Goal: Feedback & Contribution: Leave review/rating

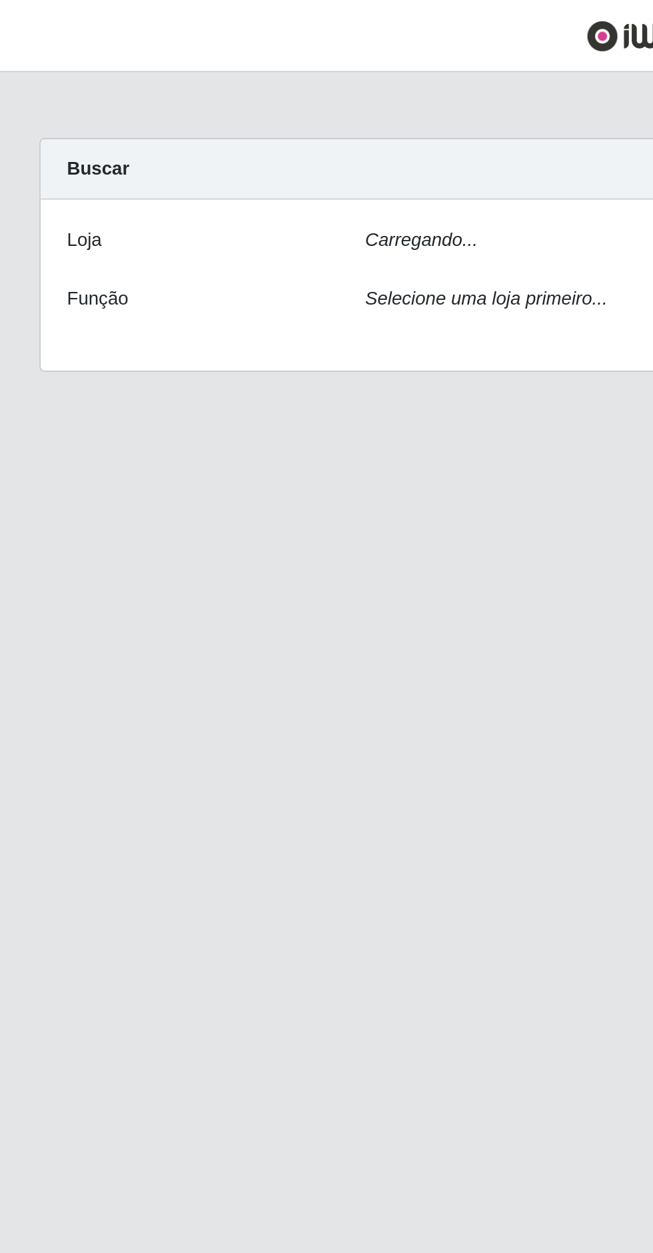
click at [256, 115] on div "Carregando..." at bounding box center [402, 124] width 454 height 19
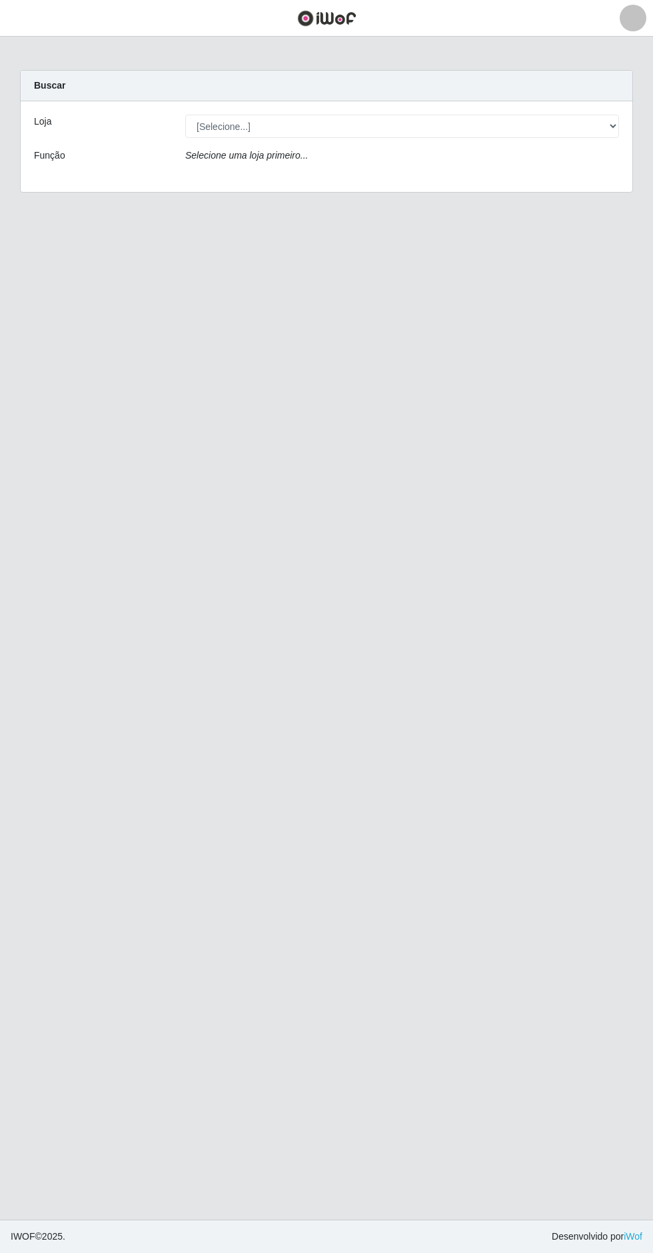
scroll to position [22, 0]
click at [400, 115] on select "[Selecione...] Extrabom - Loja 05 [GEOGRAPHIC_DATA]" at bounding box center [402, 126] width 434 height 23
select select "494"
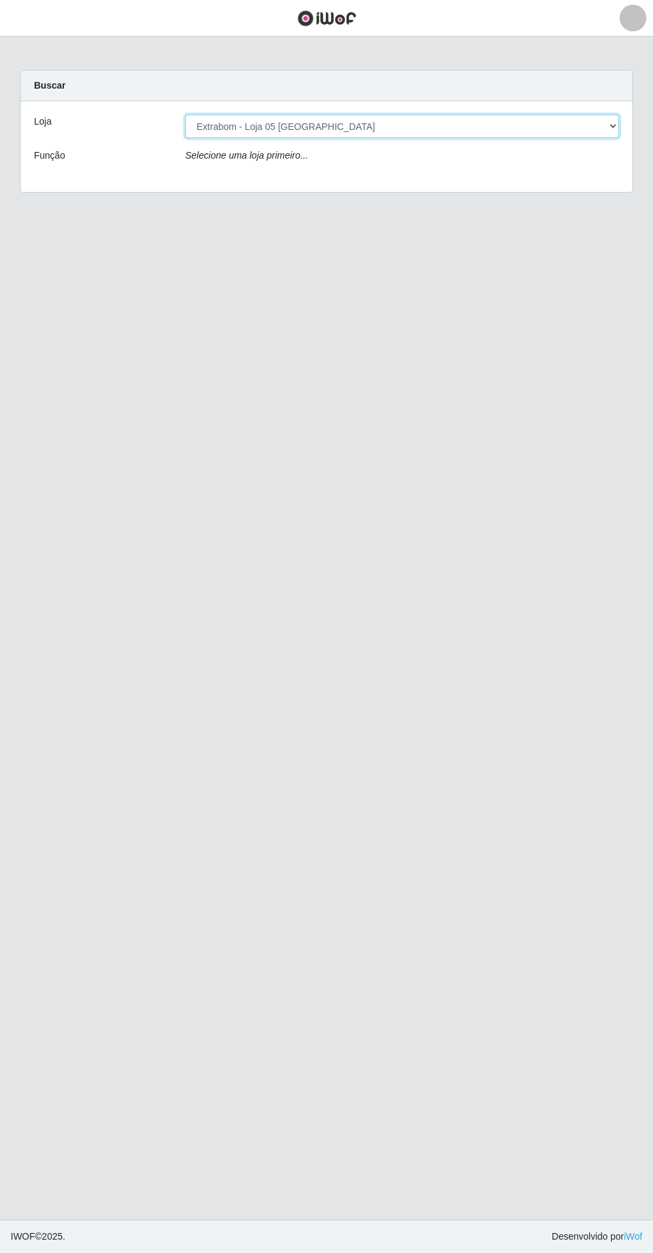
click at [185, 115] on select "[Selecione...] Extrabom - Loja 05 [GEOGRAPHIC_DATA]" at bounding box center [402, 126] width 434 height 23
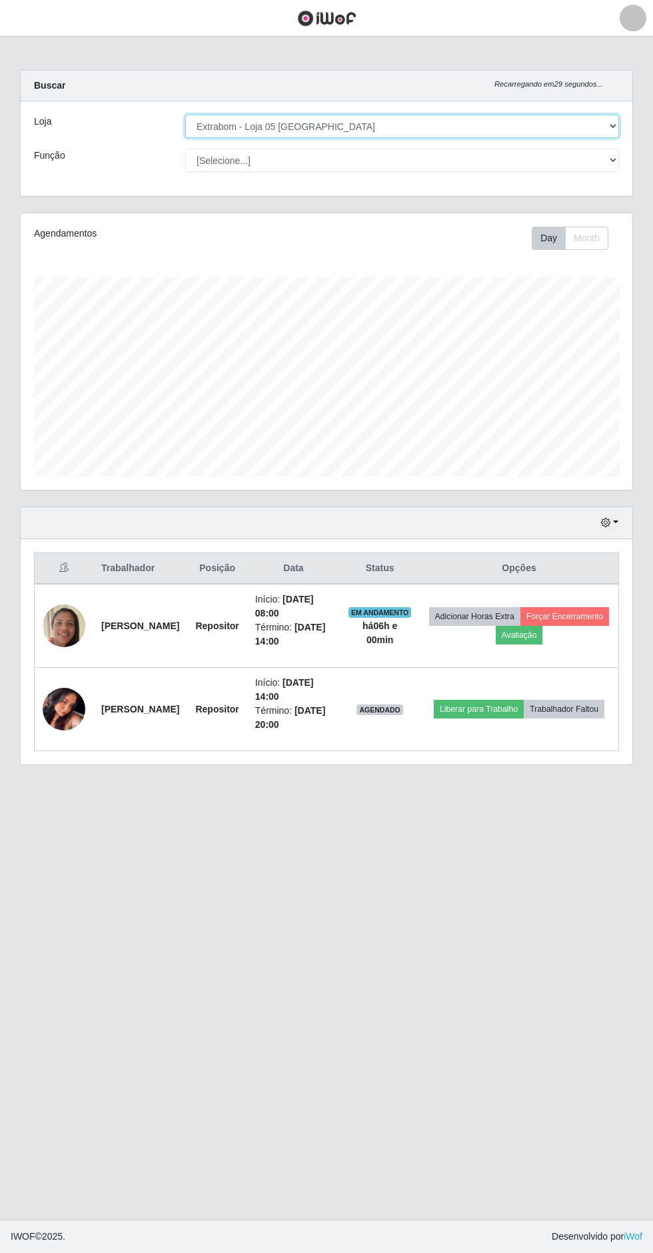
scroll to position [276, 612]
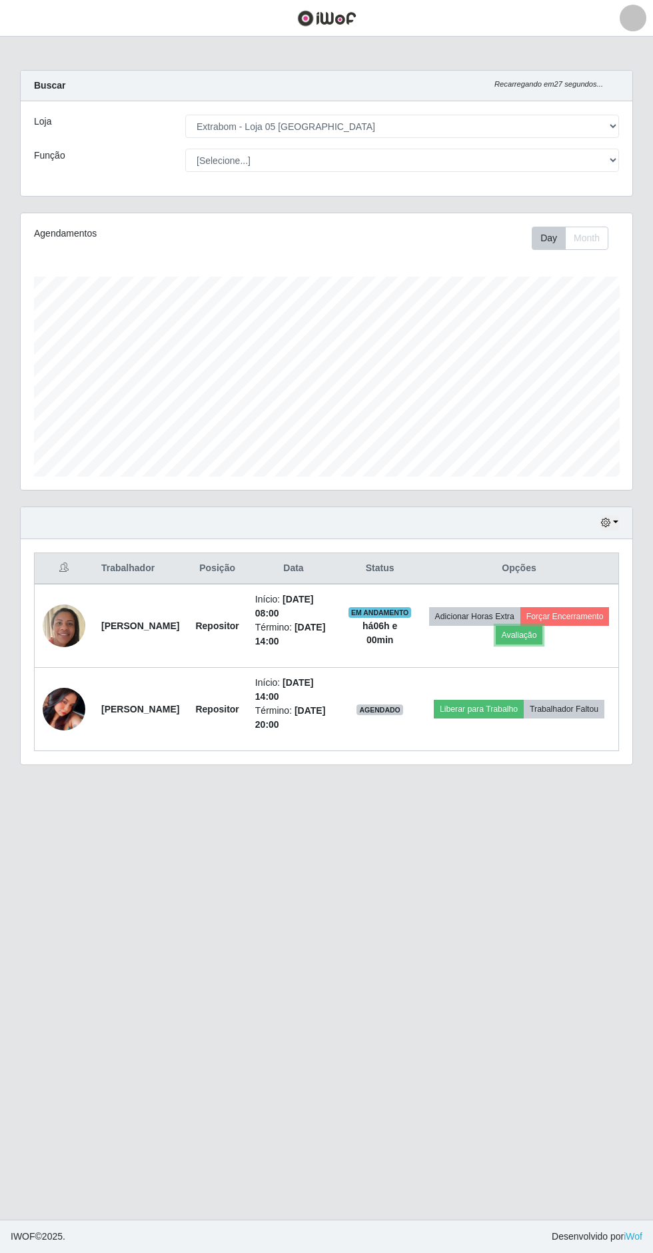
click at [543, 626] on button "Avaliação" at bounding box center [519, 635] width 47 height 19
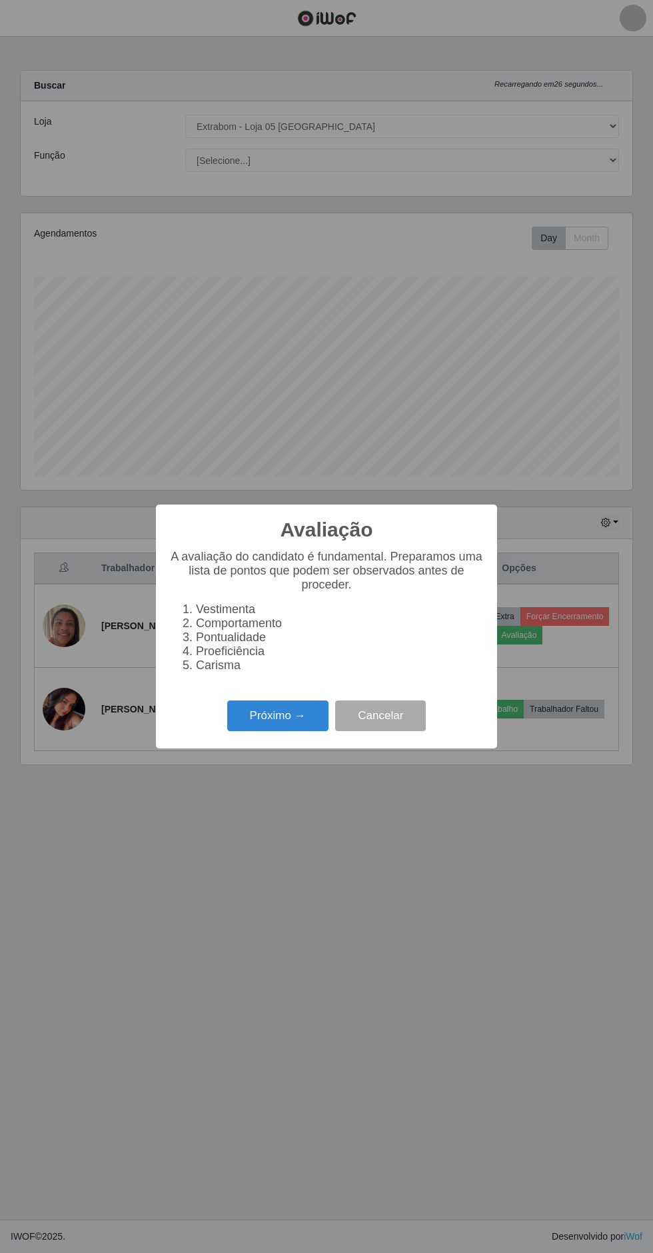
click at [298, 725] on button "Próximo →" at bounding box center [277, 715] width 101 height 31
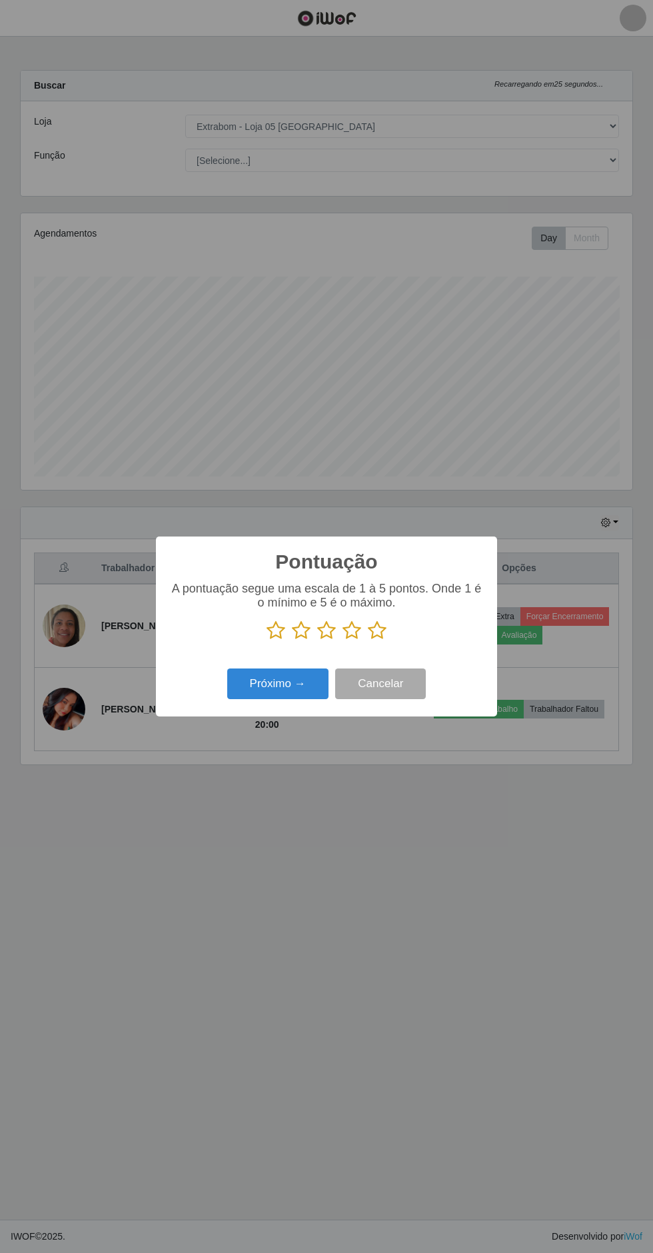
click at [372, 628] on icon at bounding box center [377, 630] width 19 height 20
click at [368, 640] on input "radio" at bounding box center [368, 640] width 0 height 0
click at [294, 696] on button "Próximo →" at bounding box center [277, 683] width 101 height 31
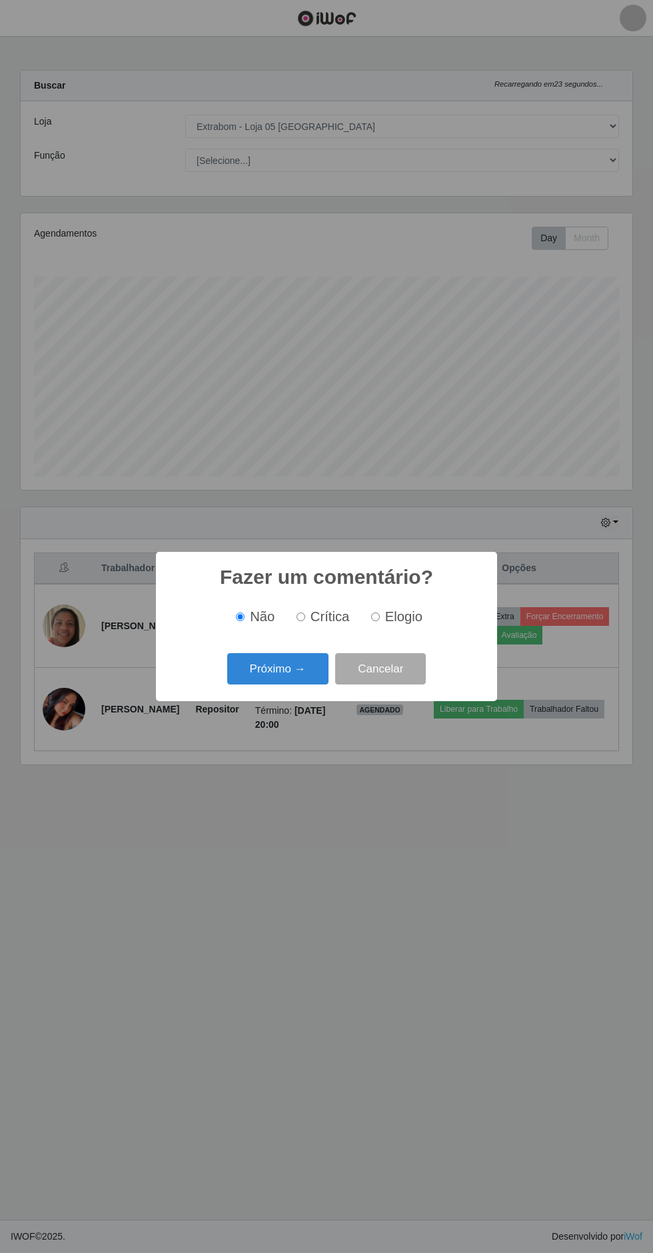
click at [377, 616] on input "Elogio" at bounding box center [375, 616] width 9 height 9
radio input "true"
click at [302, 665] on button "Próximo →" at bounding box center [277, 668] width 101 height 31
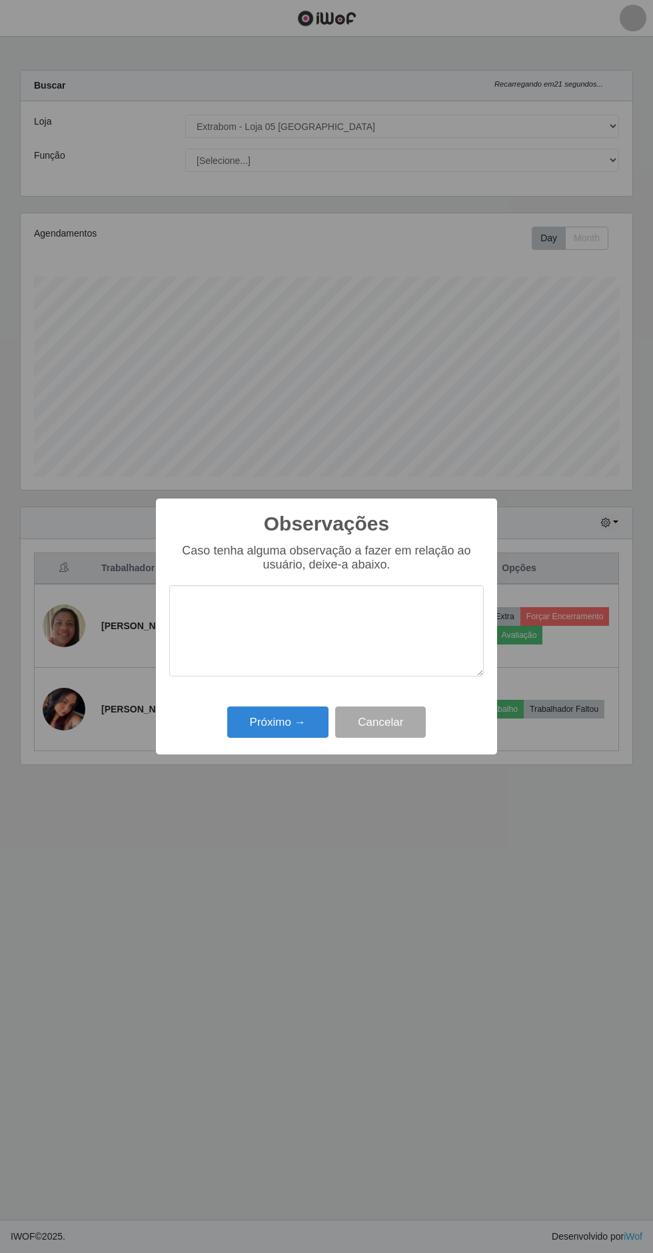
click at [384, 607] on textarea at bounding box center [326, 630] width 314 height 91
type textarea "Itima"
type textarea "Ótima repositora"
click at [278, 706] on button "Próximo →" at bounding box center [277, 721] width 101 height 31
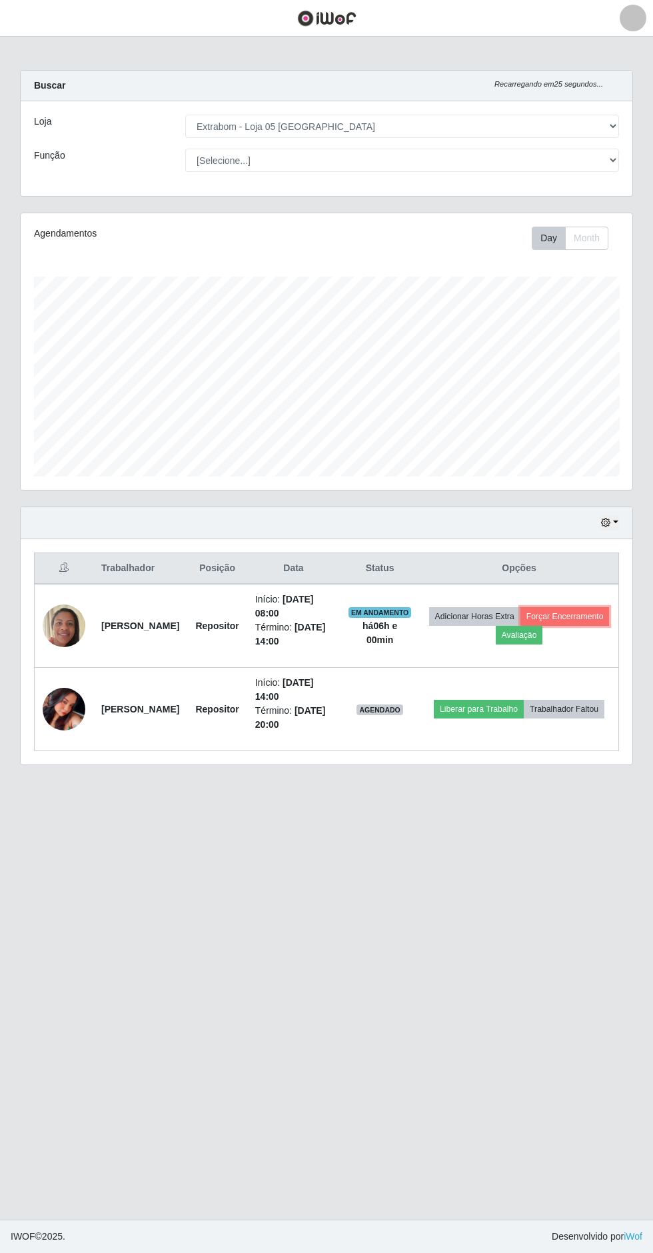
click at [520, 612] on button "Forçar Encerramento" at bounding box center [564, 616] width 89 height 19
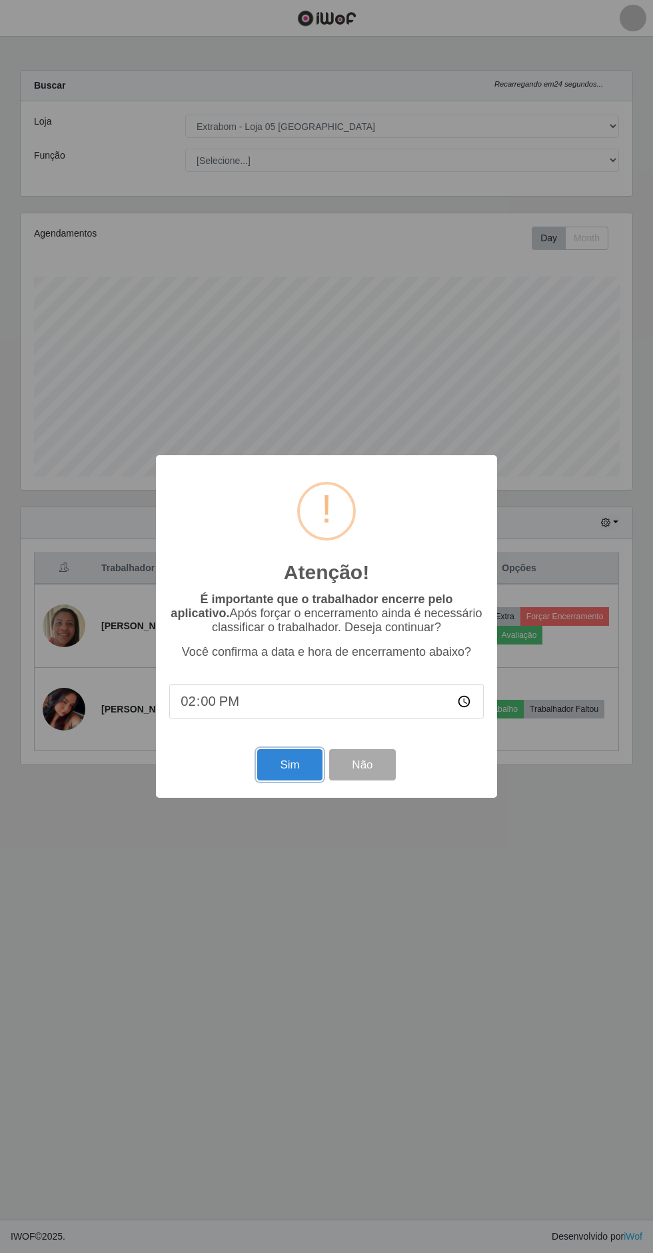
click at [290, 764] on button "Sim" at bounding box center [289, 764] width 65 height 31
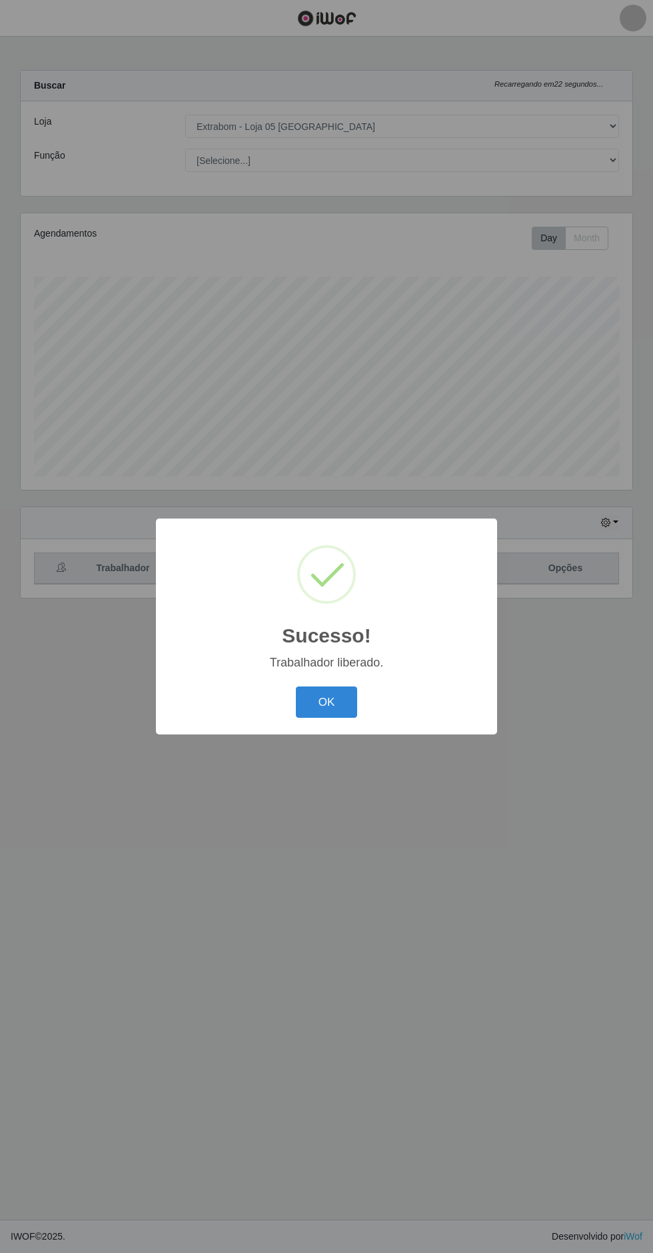
click at [326, 704] on button "OK" at bounding box center [327, 701] width 62 height 31
